Goal: Information Seeking & Learning: Learn about a topic

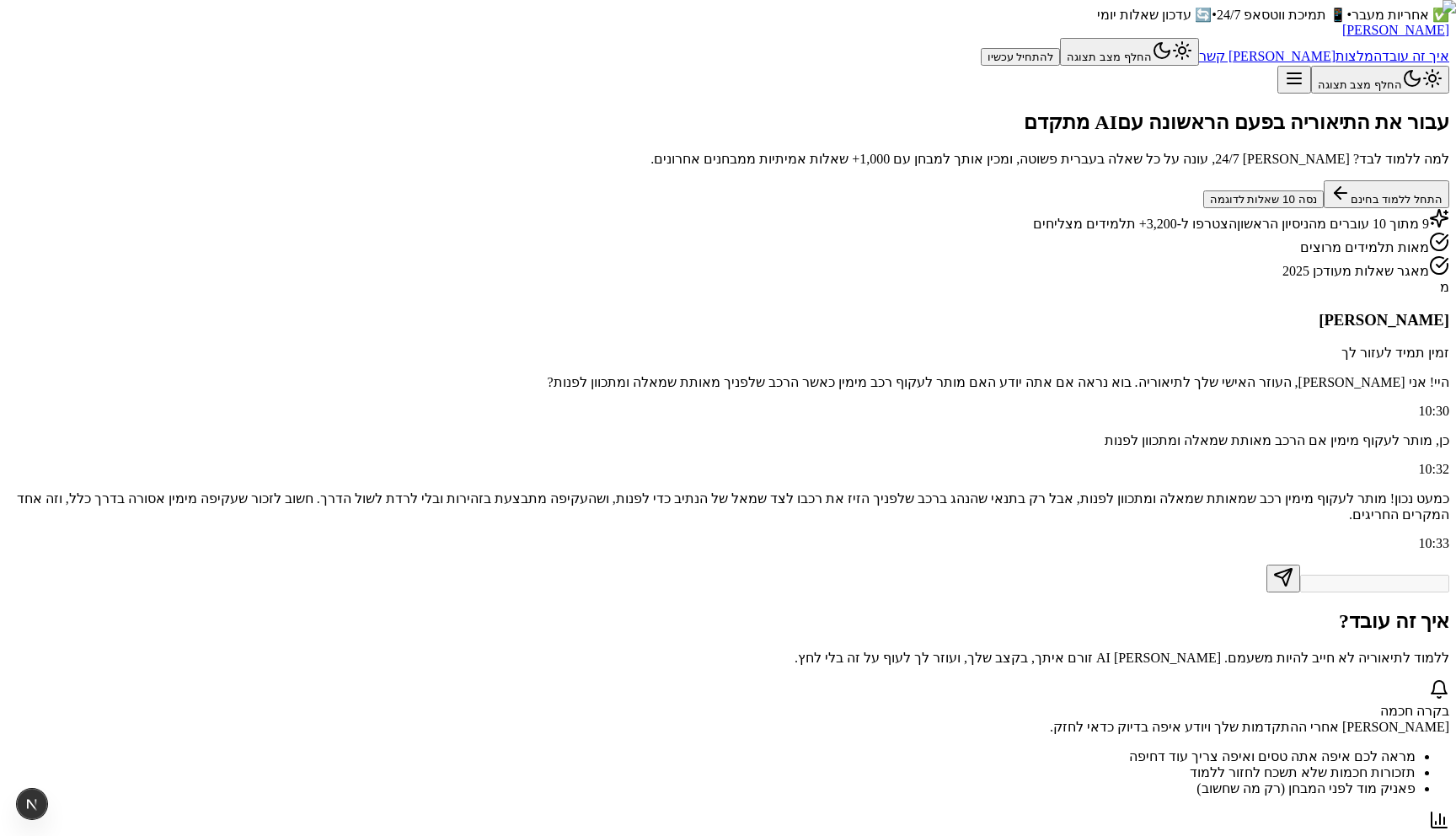
click at [1323, 208] on button "התחל ללמוד בחינם" at bounding box center [1386, 194] width 126 height 28
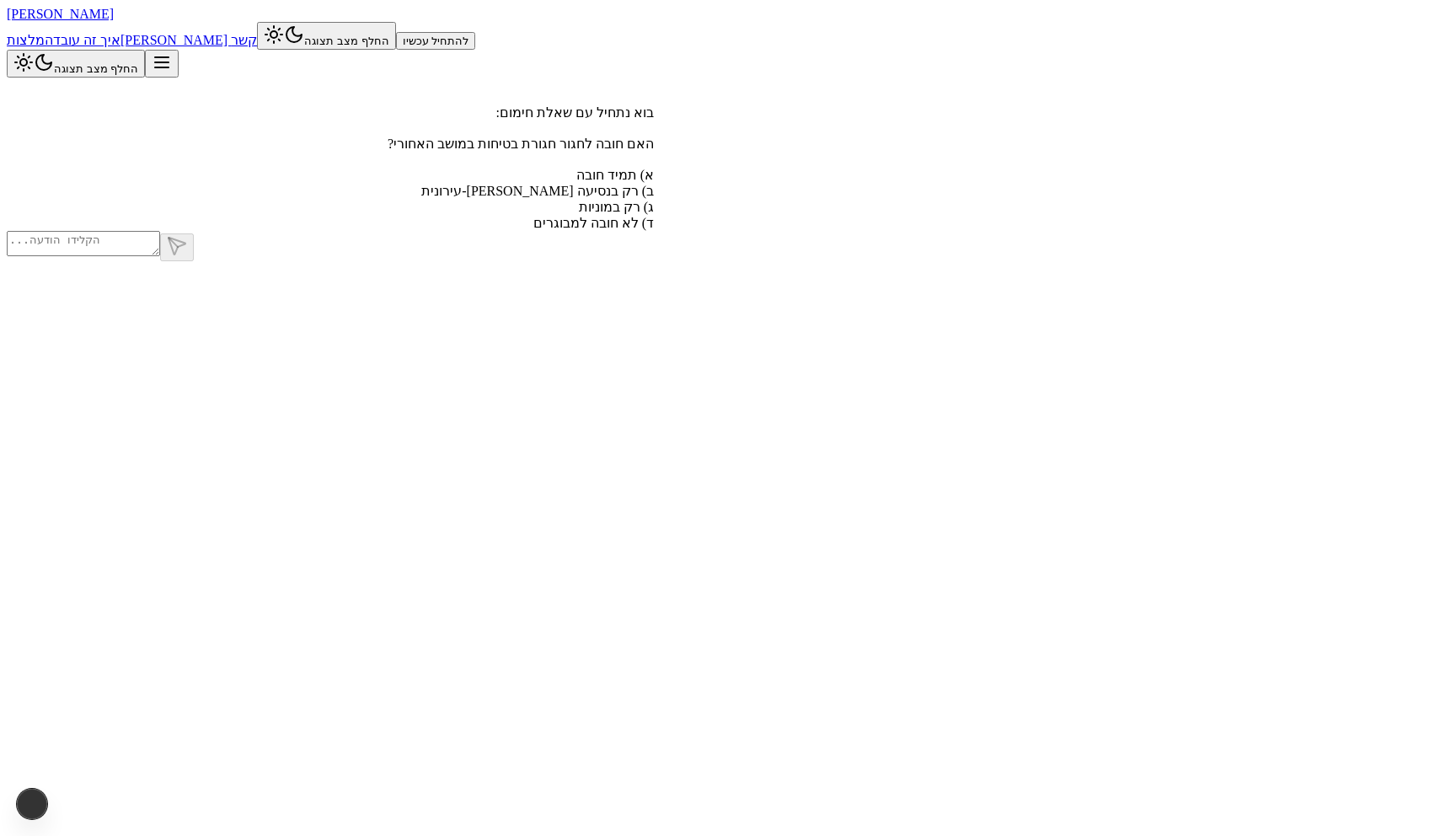
scroll to position [1, 0]
click at [114, 20] on span "[PERSON_NAME]" at bounding box center [60, 13] width 107 height 15
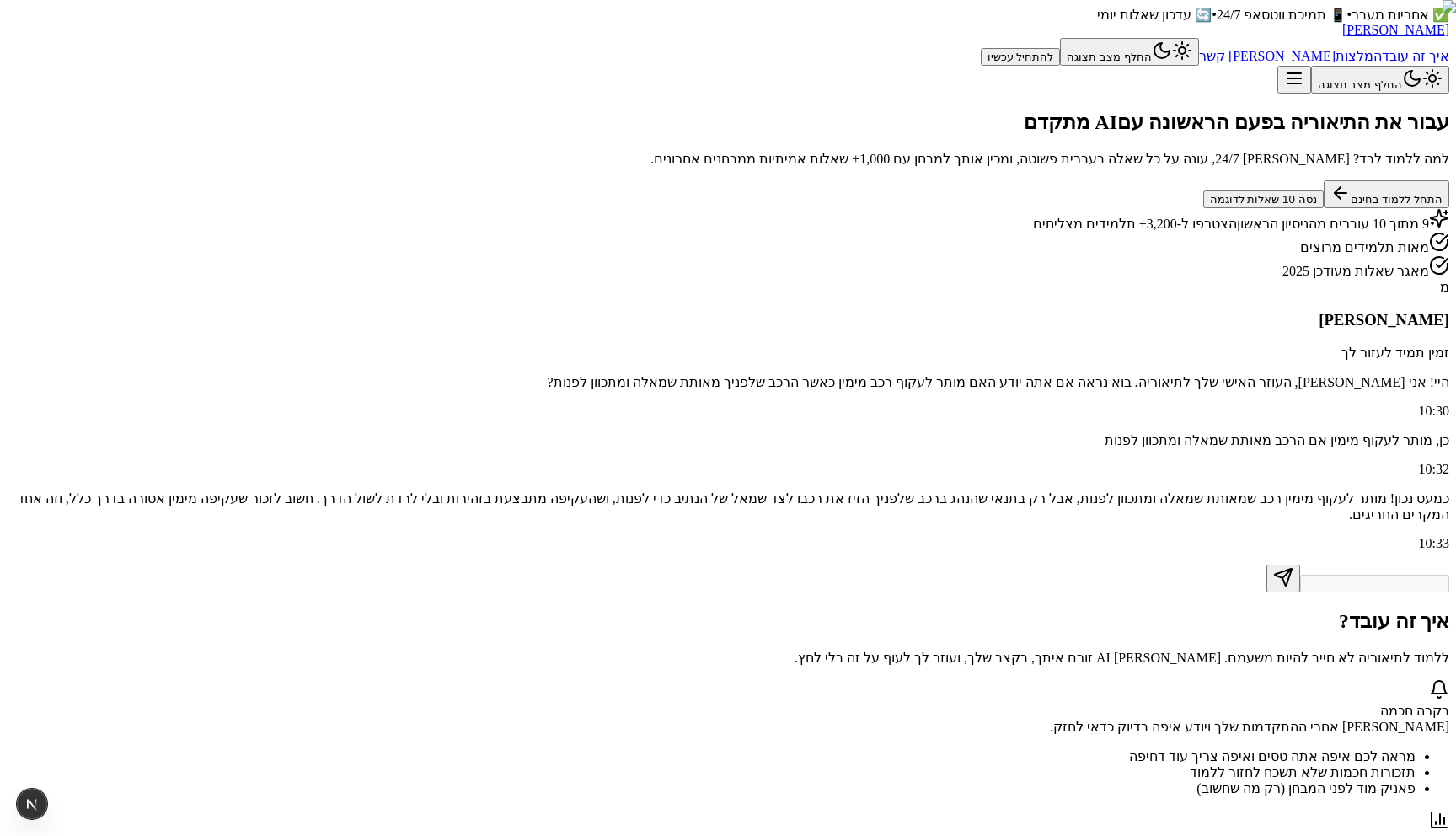
click at [1323, 208] on button "התחל ללמוד בחינם" at bounding box center [1386, 194] width 126 height 28
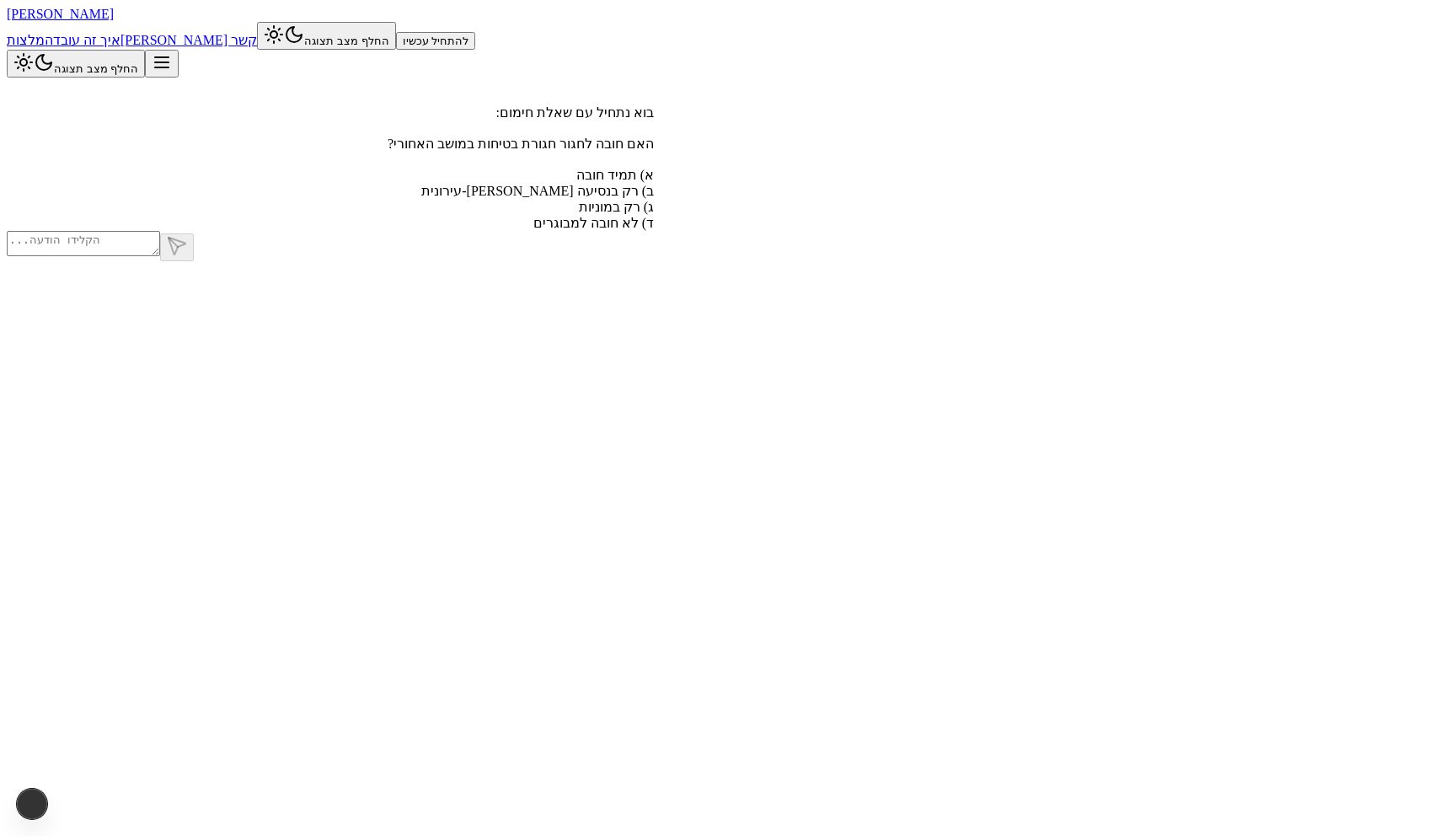
scroll to position [1, 0]
click at [114, 20] on span "[PERSON_NAME]" at bounding box center [60, 13] width 107 height 15
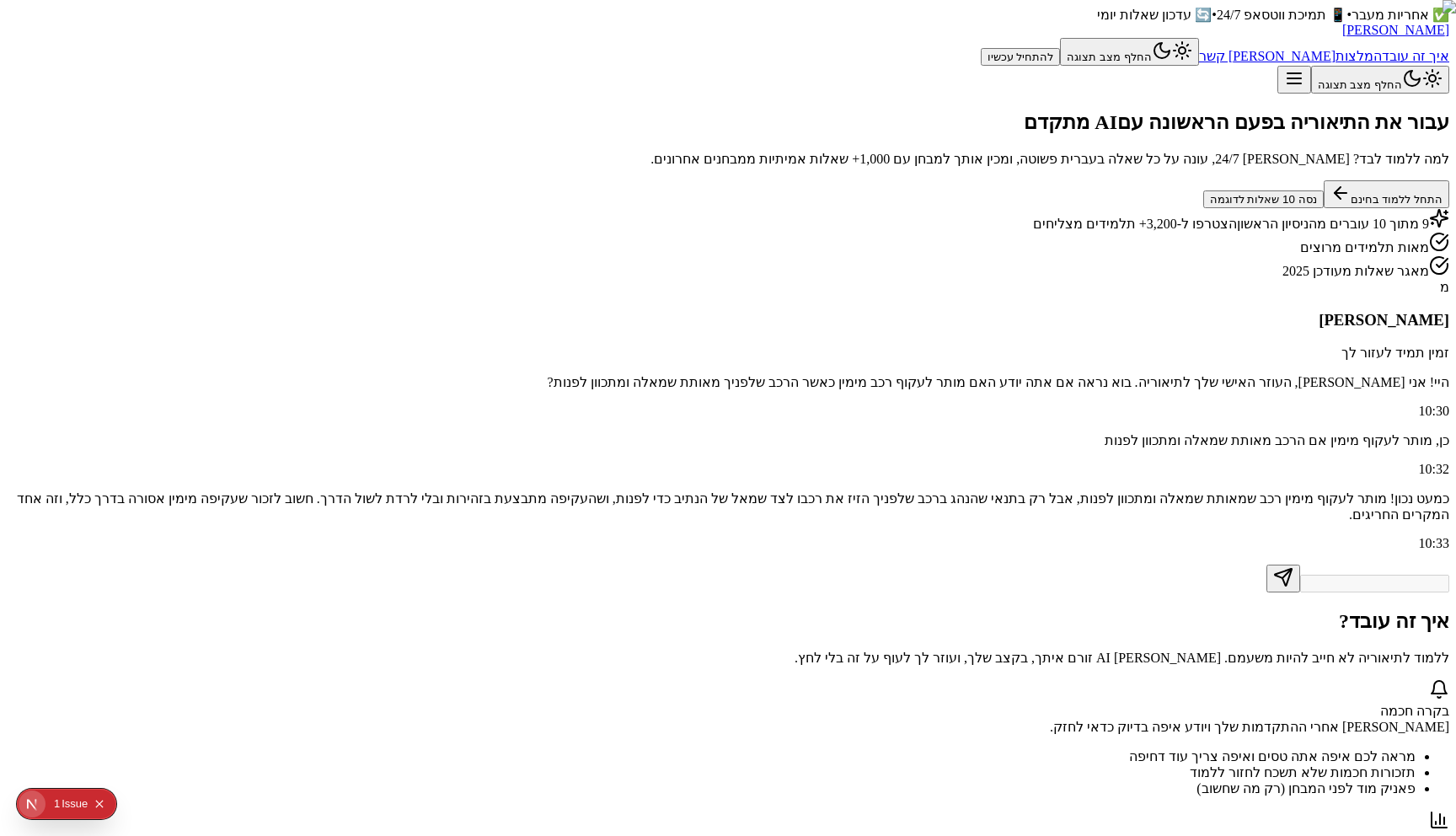
click at [64, 801] on div "Issue" at bounding box center [74, 803] width 26 height 30
